Goal: Download file/media

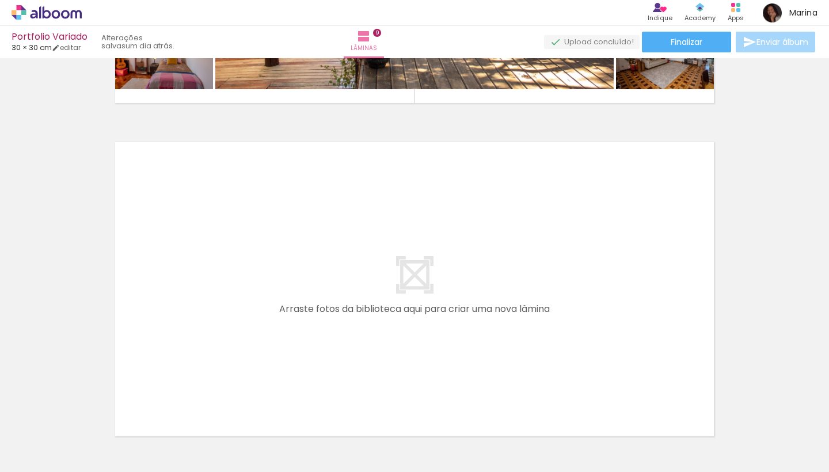
scroll to position [0, 265]
click at [42, 454] on span "Adicionar Fotos" at bounding box center [41, 456] width 35 height 13
click at [0, 0] on input "file" at bounding box center [0, 0] width 0 height 0
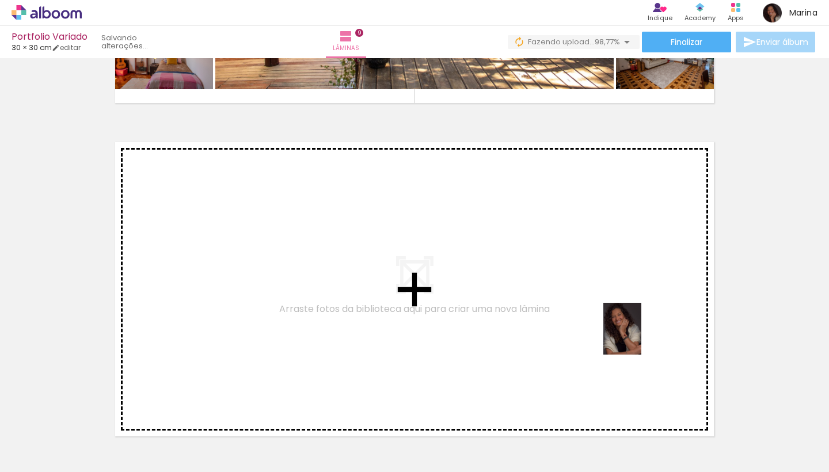
drag, startPoint x: 805, startPoint y: 450, endPoint x: 577, endPoint y: 307, distance: 268.2
click at [577, 307] on quentale-workspace at bounding box center [414, 236] width 829 height 472
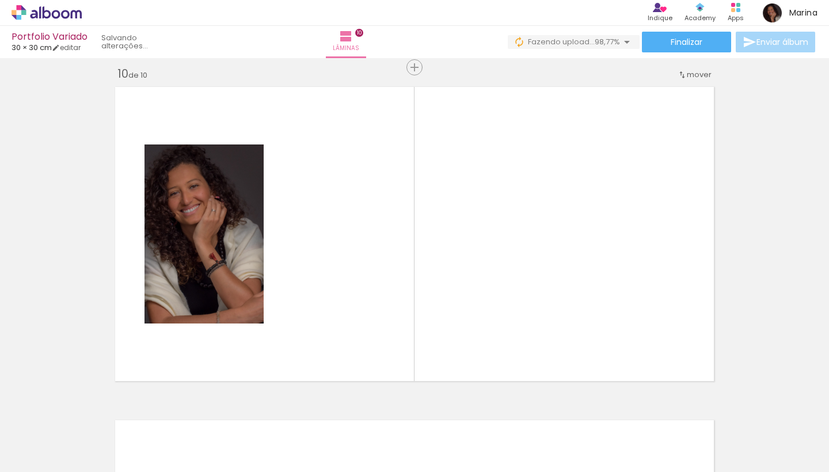
scroll to position [3014, 0]
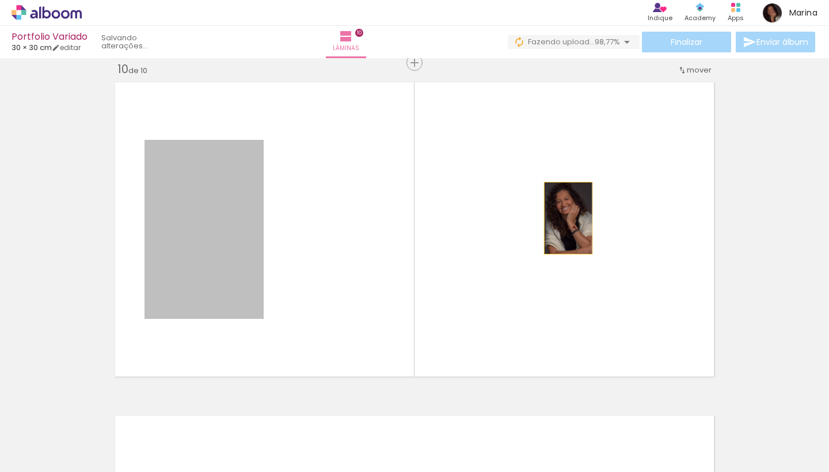
drag, startPoint x: 218, startPoint y: 230, endPoint x: 568, endPoint y: 218, distance: 350.2
click at [568, 218] on quentale-layouter at bounding box center [414, 229] width 609 height 305
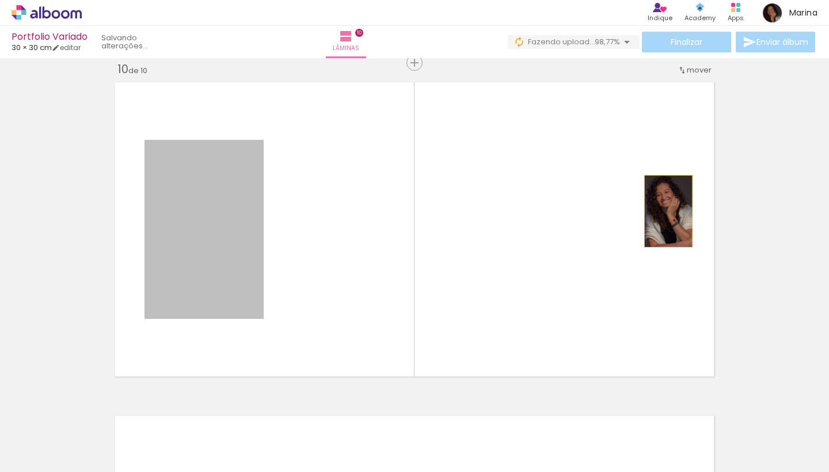
drag, startPoint x: 231, startPoint y: 226, endPoint x: 684, endPoint y: 215, distance: 453.8
click at [684, 215] on quentale-layouter at bounding box center [414, 229] width 609 height 305
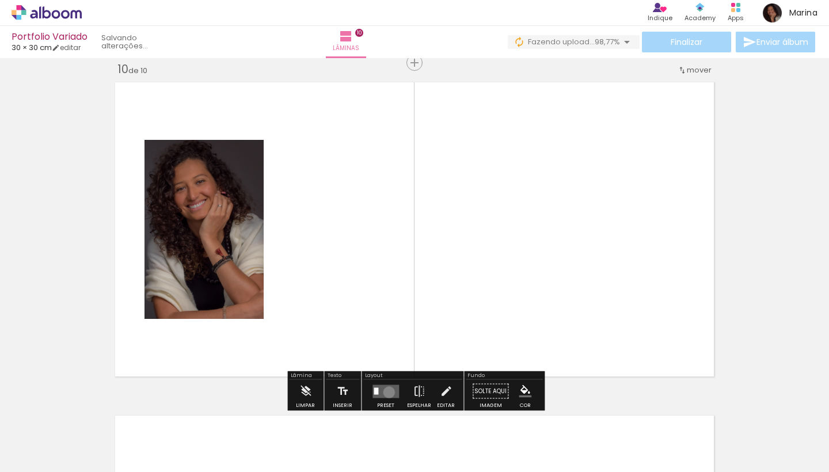
click at [386, 392] on quentale-layouter at bounding box center [385, 391] width 26 height 13
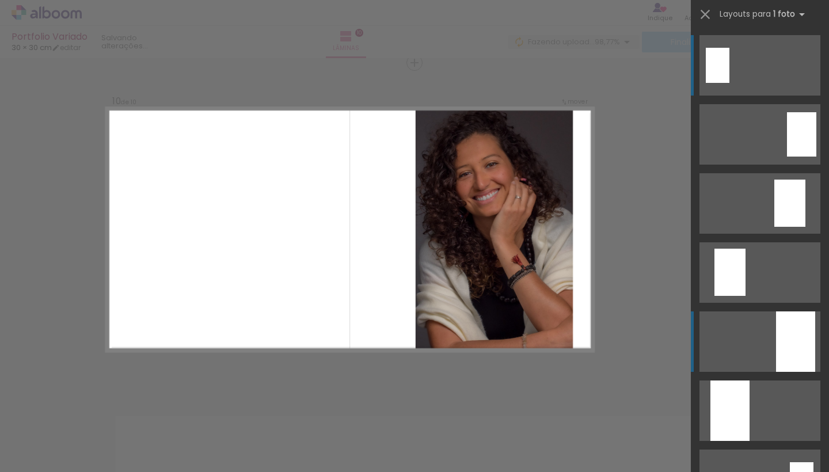
click at [770, 328] on quentale-layouter at bounding box center [759, 341] width 121 height 60
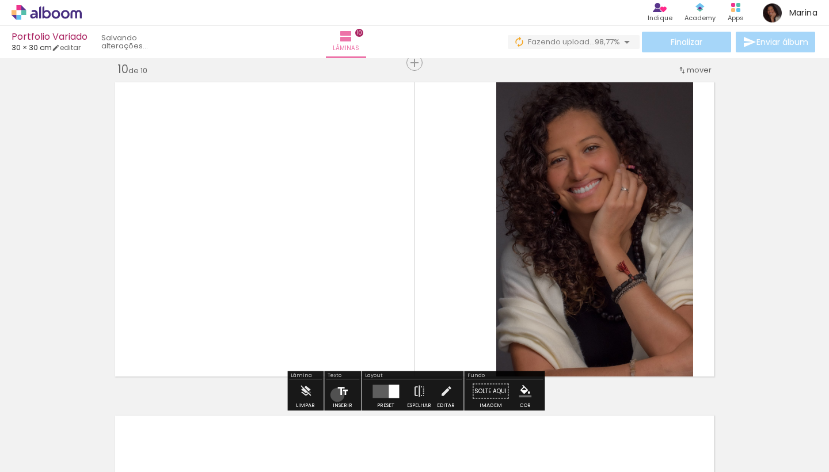
click at [336, 395] on iron-icon at bounding box center [342, 391] width 13 height 23
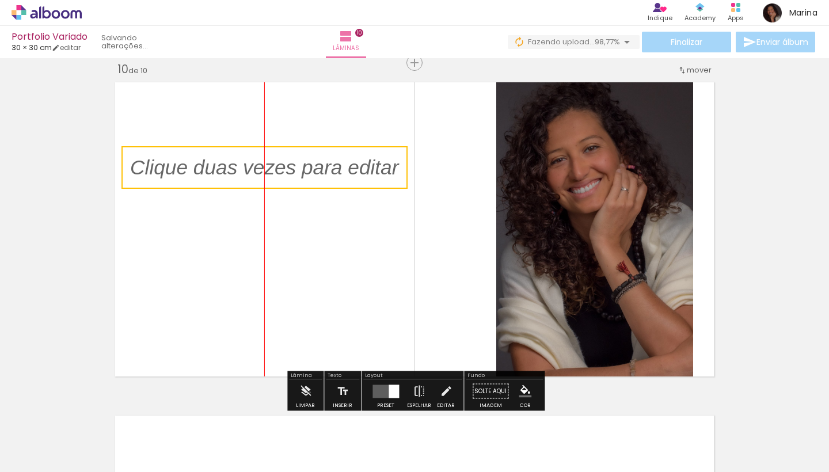
drag, startPoint x: 336, startPoint y: 229, endPoint x: 202, endPoint y: 172, distance: 145.0
click at [202, 172] on quentale-selection at bounding box center [264, 167] width 286 height 43
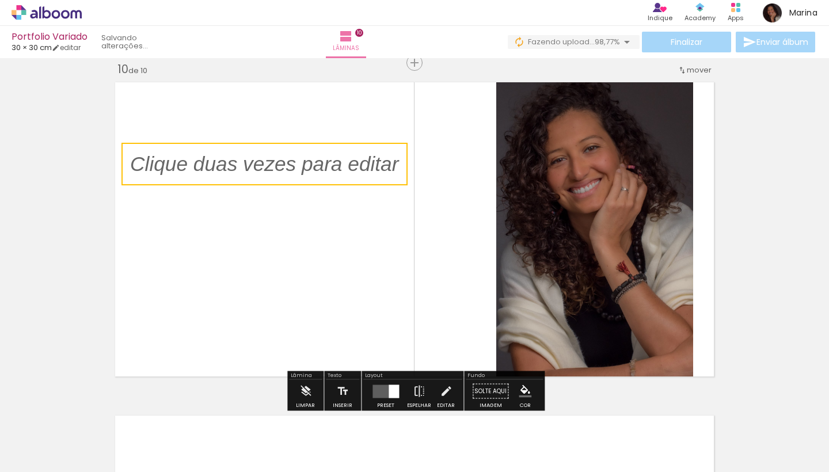
click at [202, 172] on quentale-selection at bounding box center [264, 164] width 286 height 43
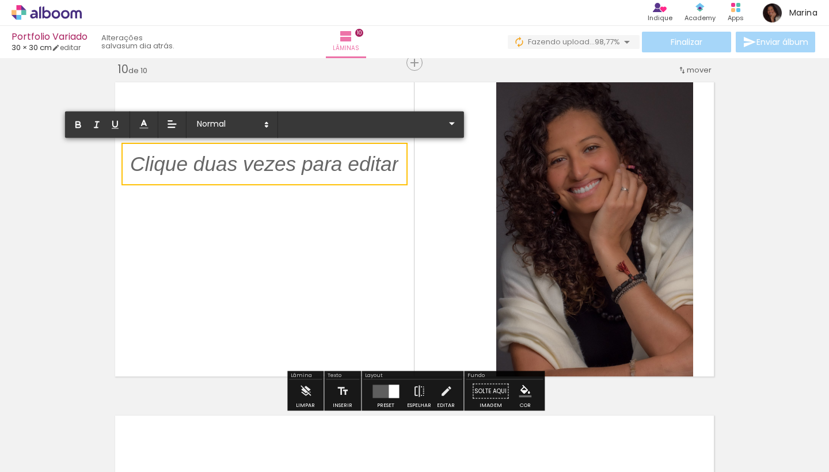
click at [202, 172] on p at bounding box center [264, 171] width 268 height 29
click at [195, 165] on p at bounding box center [264, 171] width 268 height 29
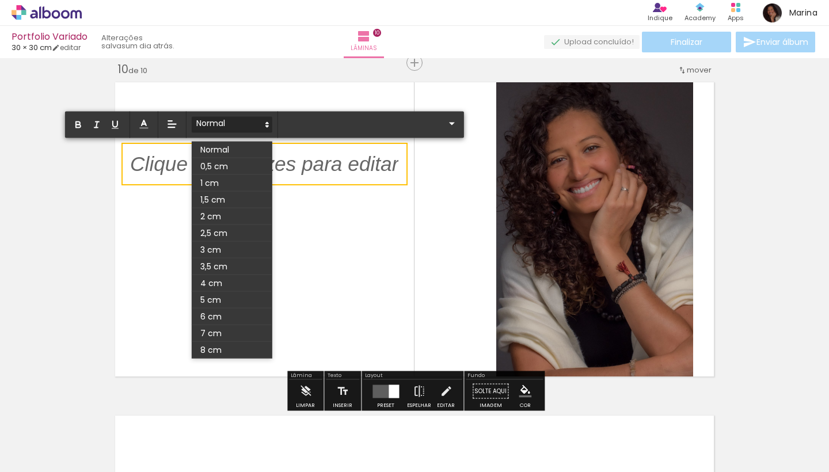
click at [230, 127] on span at bounding box center [232, 125] width 81 height 16
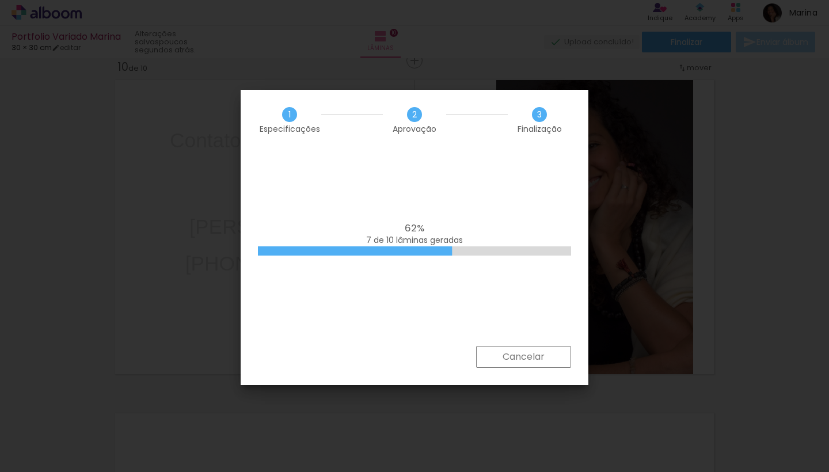
scroll to position [0, 4296]
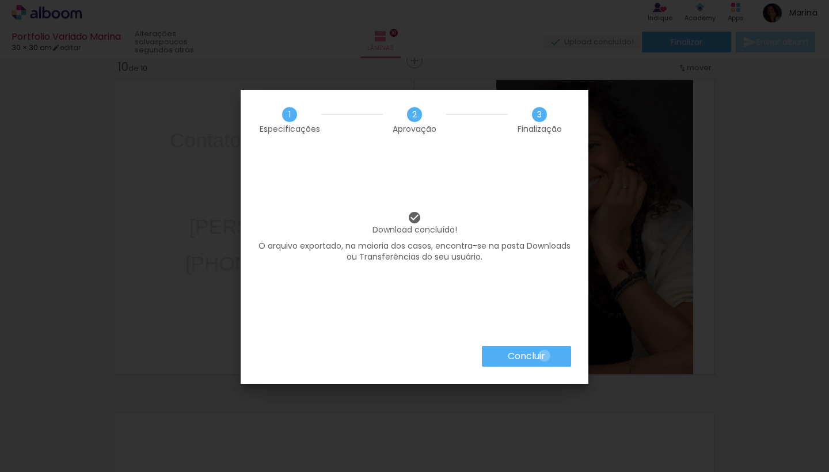
click at [0, 0] on slot "Concluir" at bounding box center [0, 0] width 0 height 0
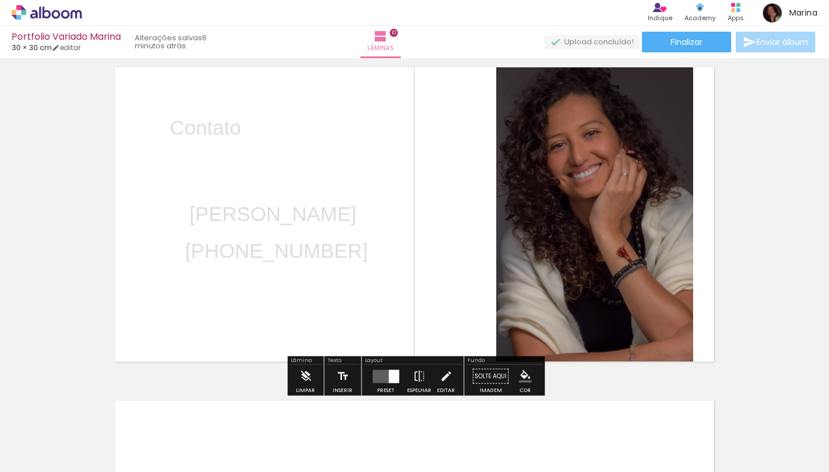
scroll to position [3037, 0]
